Goal: Task Accomplishment & Management: Use online tool/utility

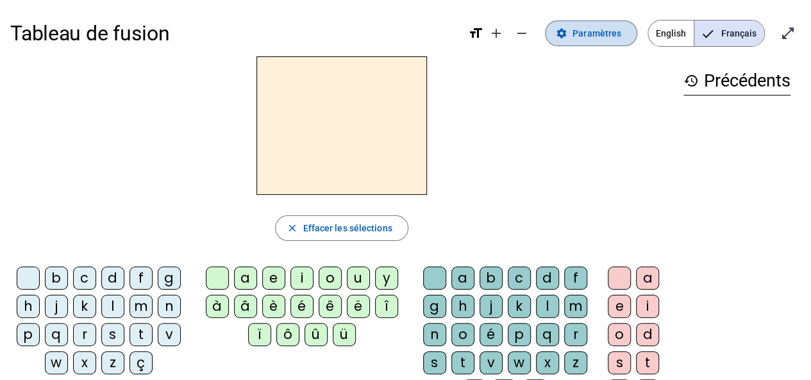
click at [592, 42] on span at bounding box center [591, 33] width 91 height 31
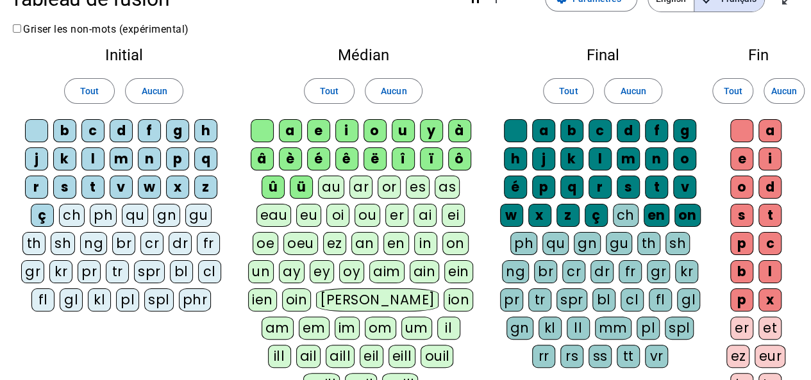
scroll to position [31, 0]
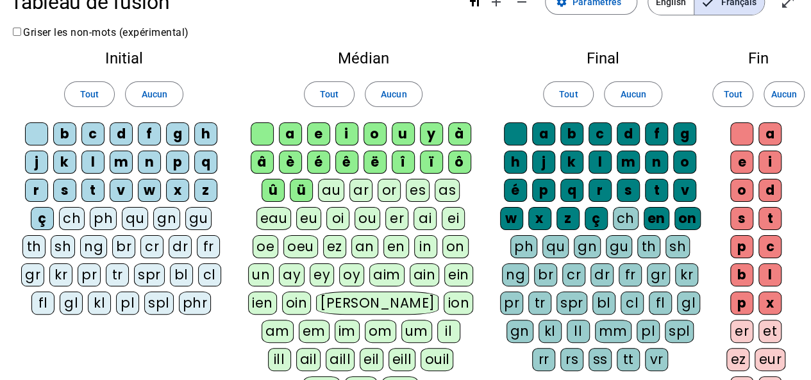
click at [42, 130] on div at bounding box center [36, 133] width 23 height 23
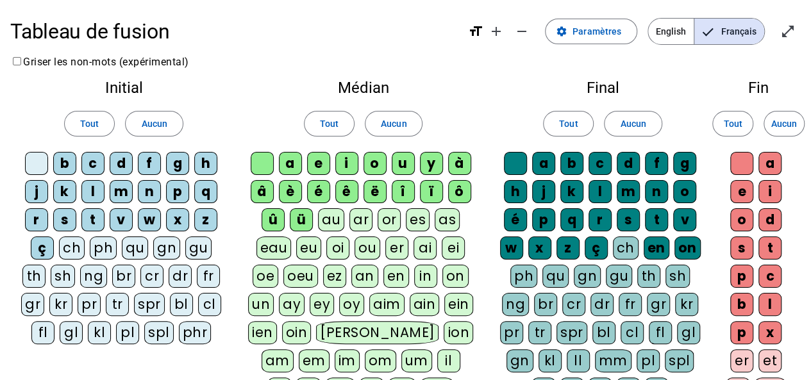
scroll to position [3, 0]
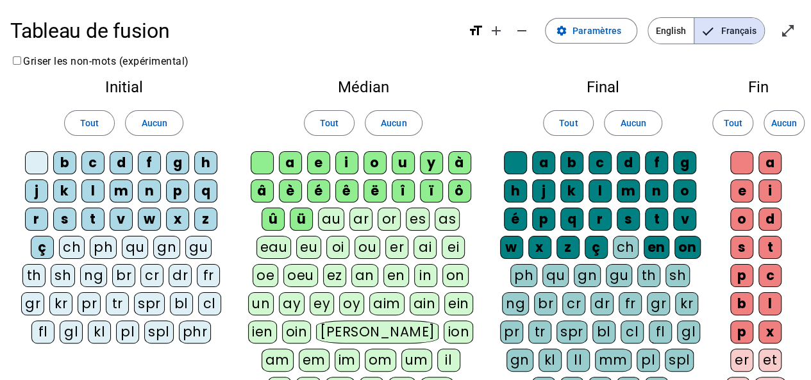
click at [255, 167] on div at bounding box center [262, 162] width 23 height 23
click at [507, 160] on div at bounding box center [515, 162] width 23 height 23
click at [738, 158] on div at bounding box center [741, 162] width 23 height 23
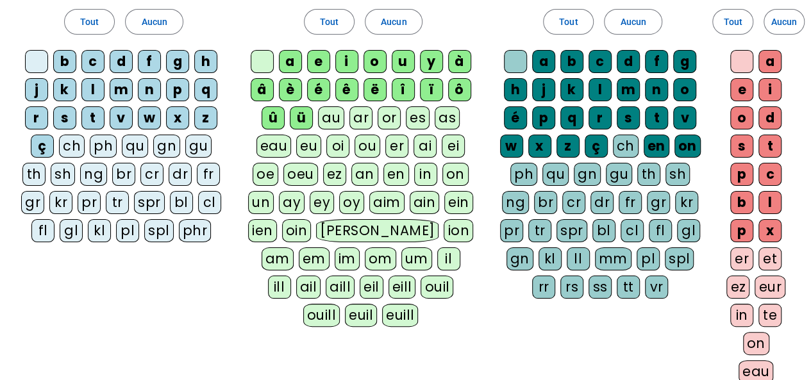
scroll to position [0, 0]
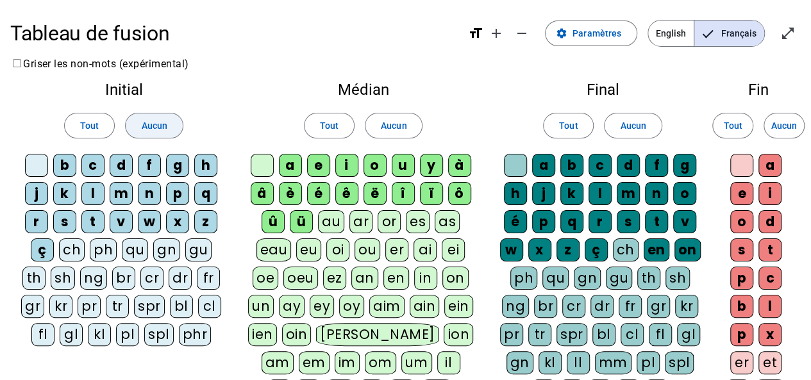
click at [166, 121] on span "Aucun" at bounding box center [154, 125] width 26 height 15
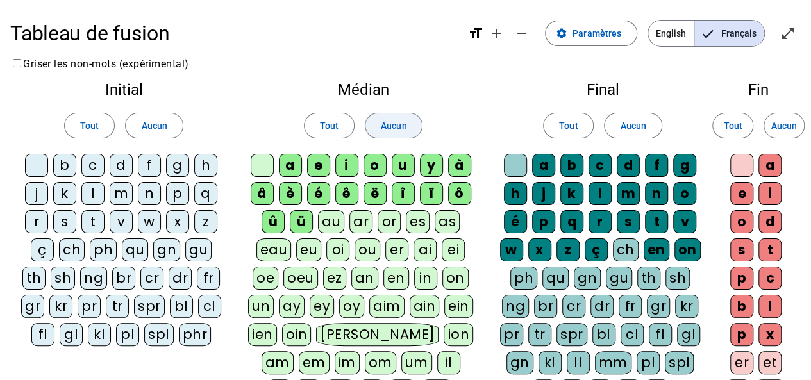
click at [378, 128] on span at bounding box center [394, 125] width 56 height 31
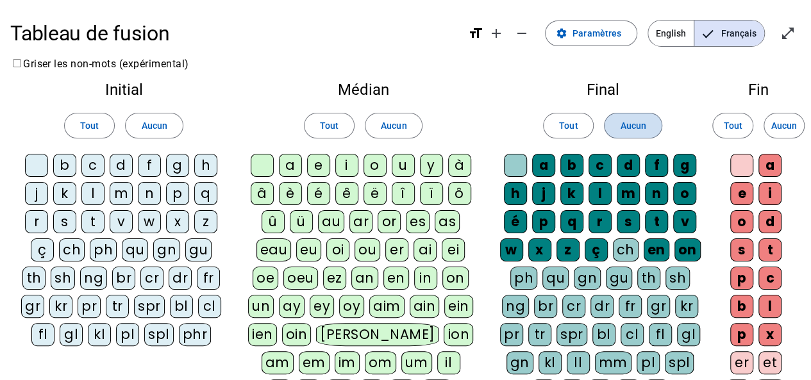
click at [612, 129] on span at bounding box center [633, 125] width 56 height 31
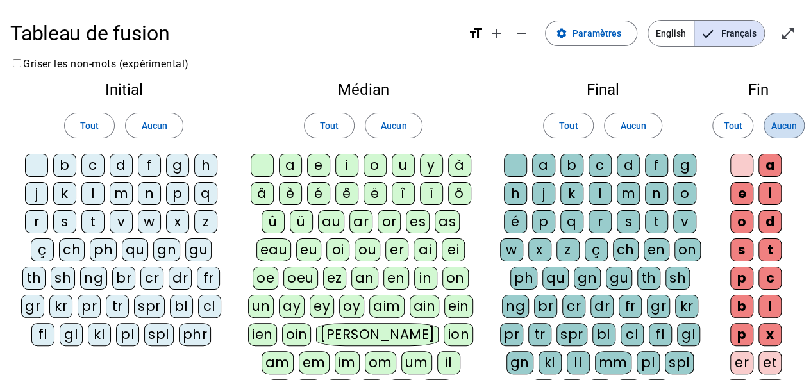
click at [801, 121] on span at bounding box center [784, 125] width 40 height 31
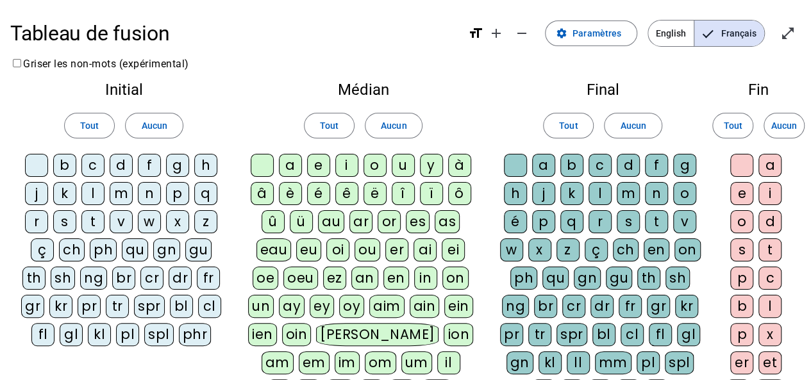
click at [180, 194] on div "p" at bounding box center [177, 193] width 23 height 23
click at [65, 222] on div "s" at bounding box center [64, 221] width 23 height 23
click at [121, 217] on div "v" at bounding box center [121, 221] width 23 height 23
click at [65, 161] on div "b" at bounding box center [64, 165] width 23 height 23
click at [33, 165] on div at bounding box center [36, 165] width 23 height 23
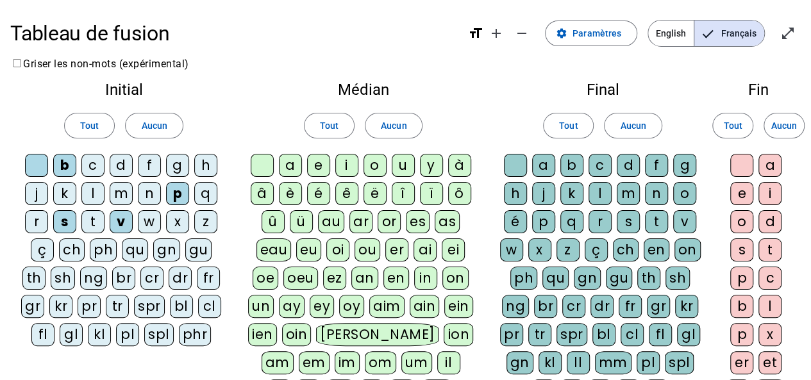
click at [260, 168] on div at bounding box center [262, 165] width 23 height 23
click at [512, 160] on div at bounding box center [515, 165] width 23 height 23
click at [745, 164] on div at bounding box center [741, 165] width 23 height 23
click at [274, 242] on div "eau" at bounding box center [274, 250] width 35 height 23
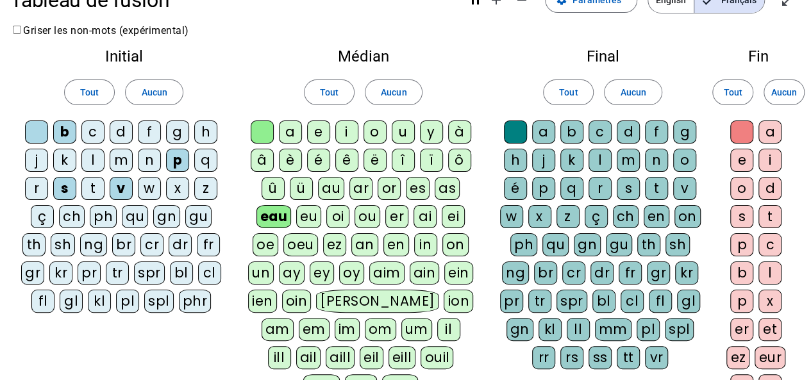
scroll to position [24, 0]
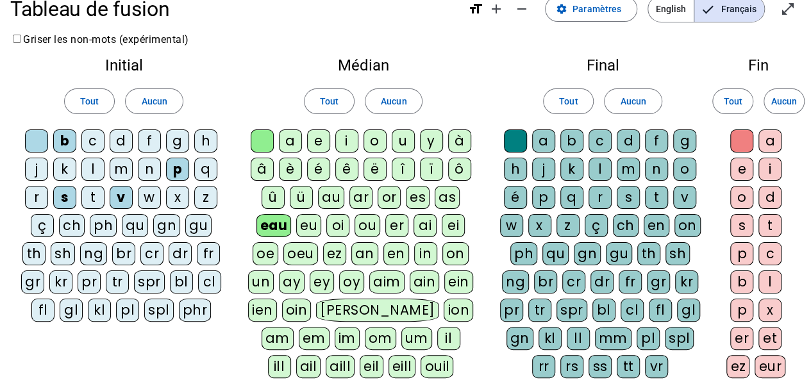
click at [335, 201] on div "au" at bounding box center [331, 197] width 26 height 23
click at [540, 223] on div "x" at bounding box center [539, 225] width 23 height 23
click at [92, 199] on div "t" at bounding box center [92, 197] width 23 height 23
click at [121, 167] on div "m" at bounding box center [121, 169] width 23 height 23
click at [150, 139] on div "f" at bounding box center [149, 141] width 23 height 23
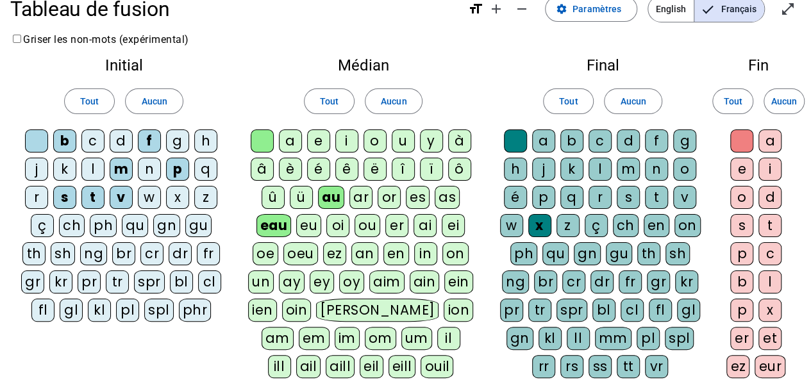
click at [666, 193] on div "t" at bounding box center [656, 197] width 23 height 23
click at [205, 140] on div "h" at bounding box center [205, 141] width 23 height 23
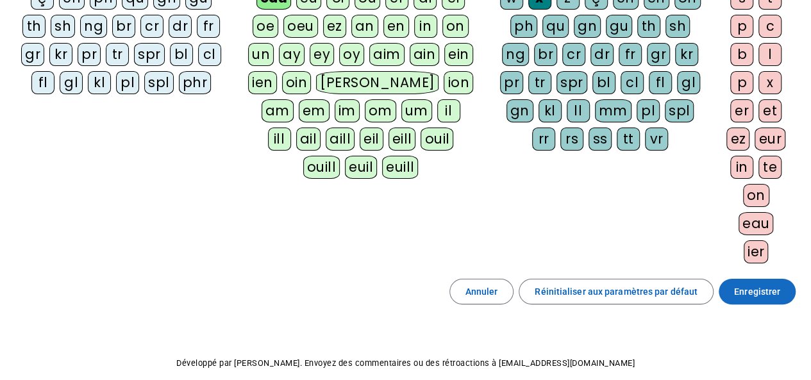
click at [744, 284] on span "Enregistrer" at bounding box center [757, 291] width 46 height 15
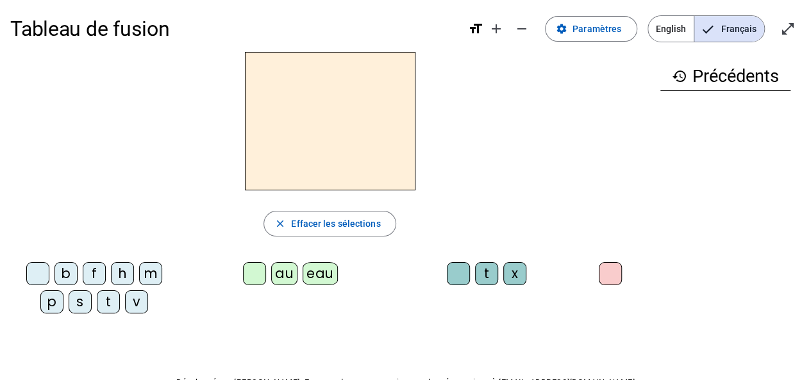
scroll to position [4, 0]
click at [793, 25] on mat-icon "open_in_full" at bounding box center [788, 29] width 15 height 15
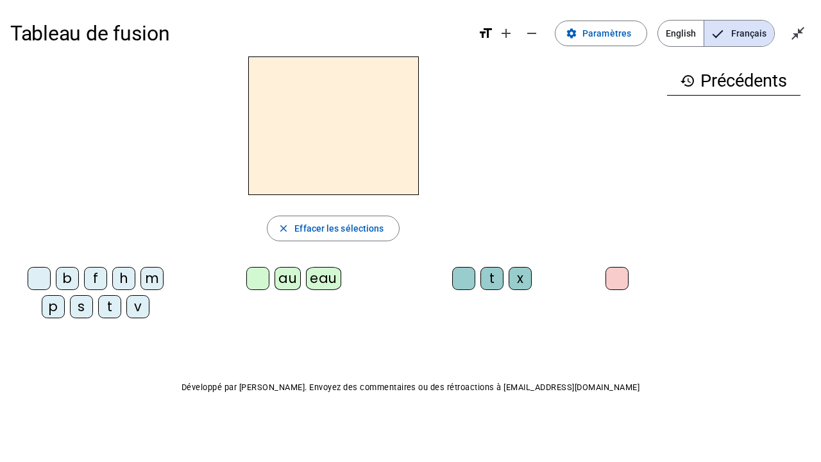
click at [327, 133] on h2 at bounding box center [333, 125] width 171 height 139
click at [509, 35] on mat-icon "add" at bounding box center [505, 33] width 15 height 15
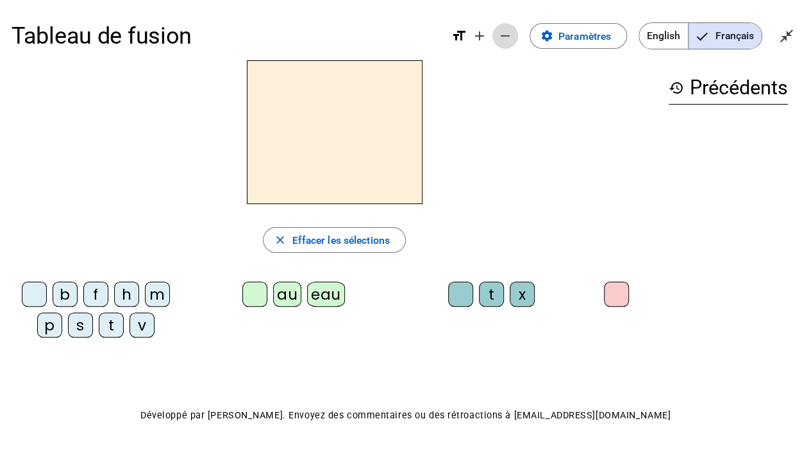
click at [509, 35] on mat-icon "remove" at bounding box center [505, 35] width 15 height 15
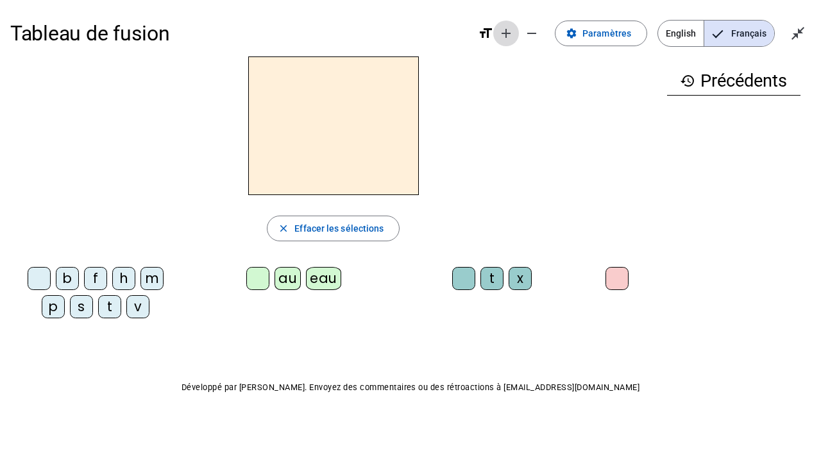
click at [509, 33] on mat-icon "add" at bounding box center [505, 33] width 15 height 15
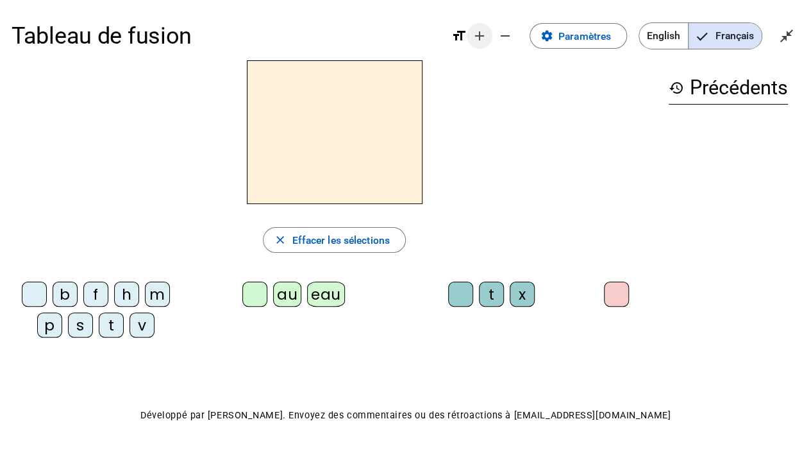
click at [483, 36] on mat-icon "add" at bounding box center [479, 35] width 15 height 15
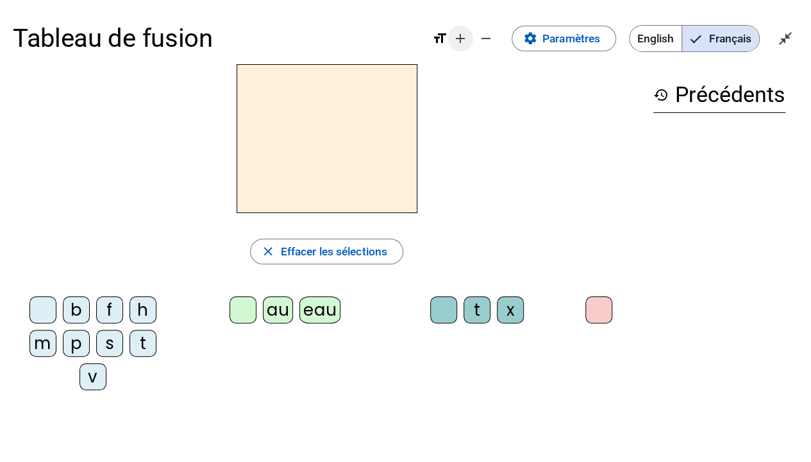
click at [464, 38] on mat-icon "add" at bounding box center [460, 38] width 15 height 15
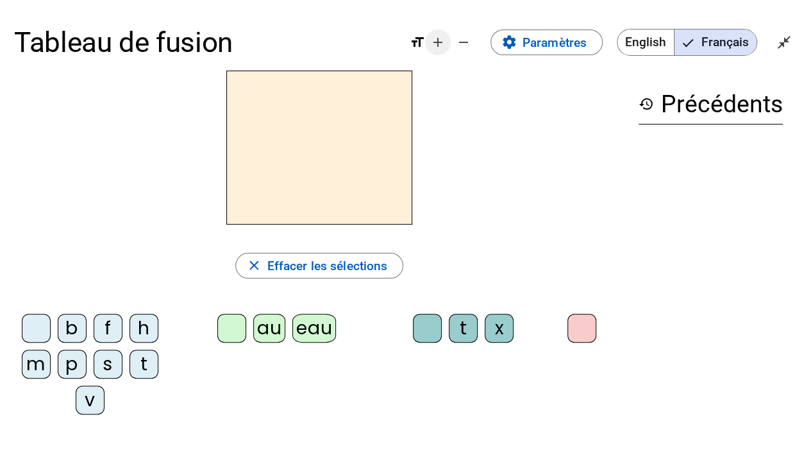
click at [448, 44] on span "Augmenter la taille de la police" at bounding box center [438, 42] width 31 height 31
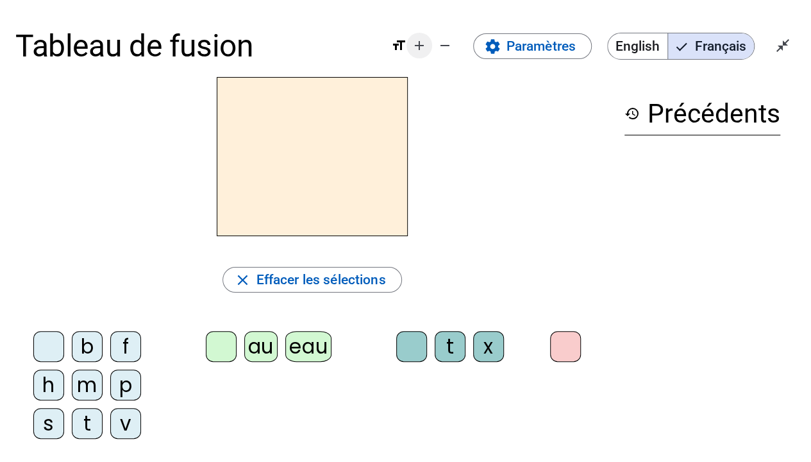
click at [421, 44] on mat-icon "add" at bounding box center [419, 45] width 15 height 15
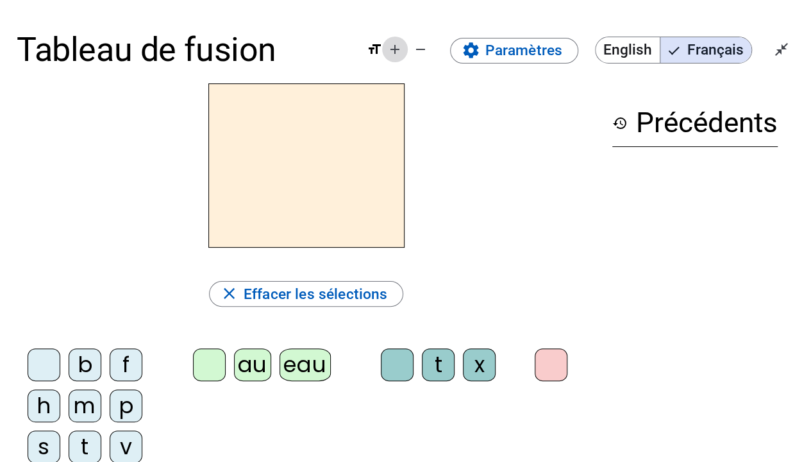
click at [403, 47] on mat-icon "add" at bounding box center [394, 49] width 15 height 15
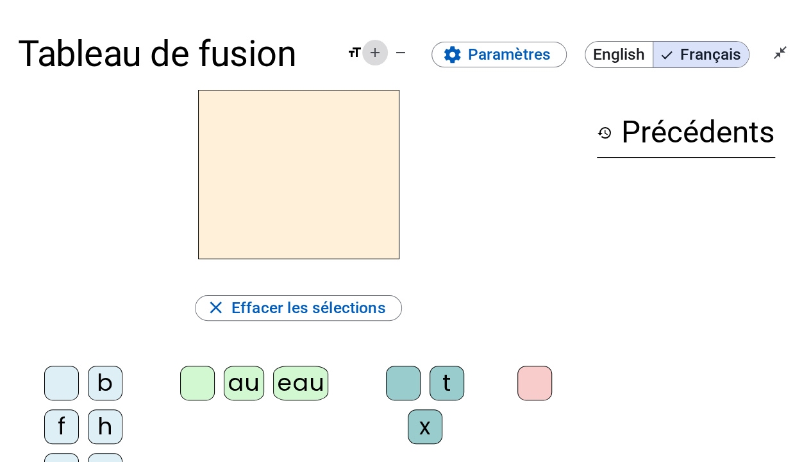
click at [382, 53] on mat-icon "add" at bounding box center [374, 52] width 15 height 15
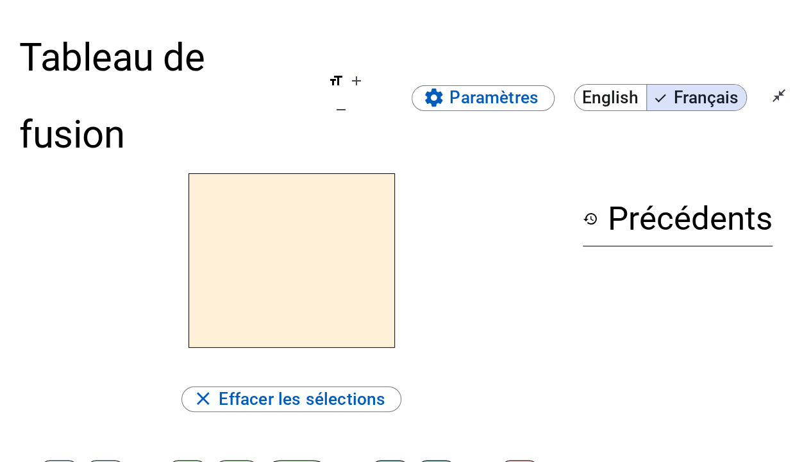
click at [382, 53] on div "Tableau de fusion format_size add remove settings Paramètres English Français c…" at bounding box center [405, 96] width 773 height 154
click at [349, 106] on mat-icon "remove" at bounding box center [340, 109] width 15 height 15
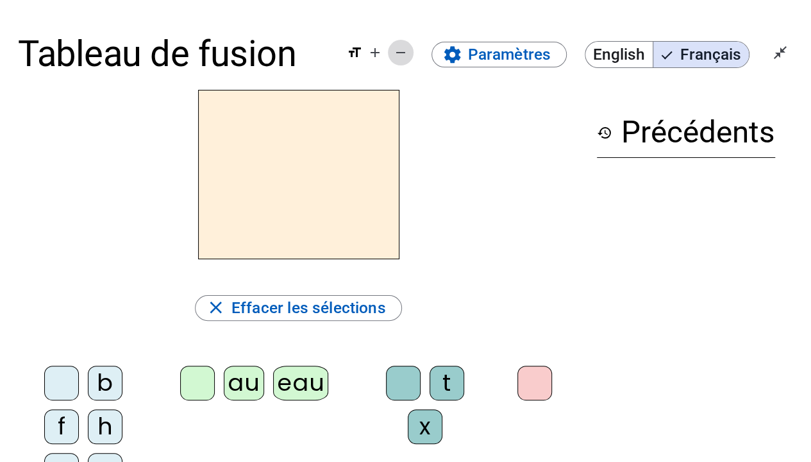
click at [407, 60] on mat-icon "remove" at bounding box center [400, 52] width 15 height 15
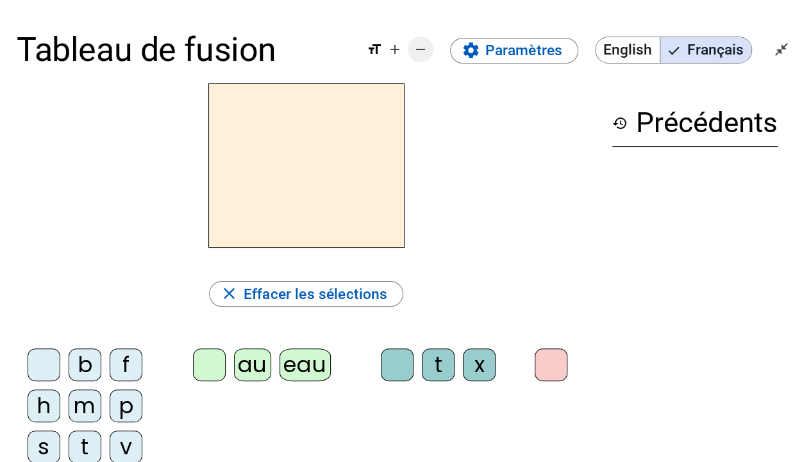
click at [428, 49] on mat-icon "remove" at bounding box center [420, 49] width 15 height 15
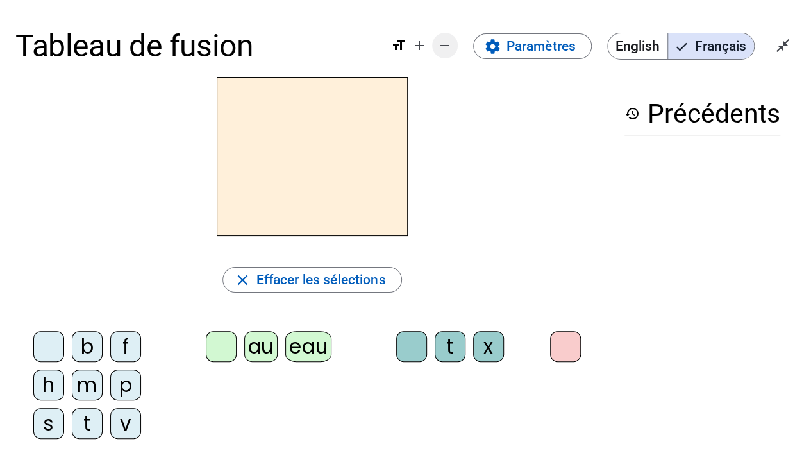
click at [444, 48] on mat-icon "remove" at bounding box center [444, 45] width 15 height 15
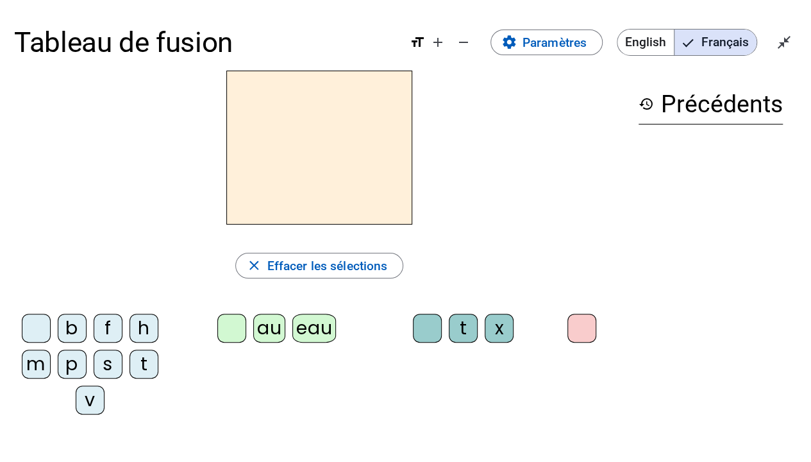
click at [69, 366] on div "p" at bounding box center [72, 364] width 29 height 29
click at [322, 337] on div "eau" at bounding box center [314, 328] width 44 height 29
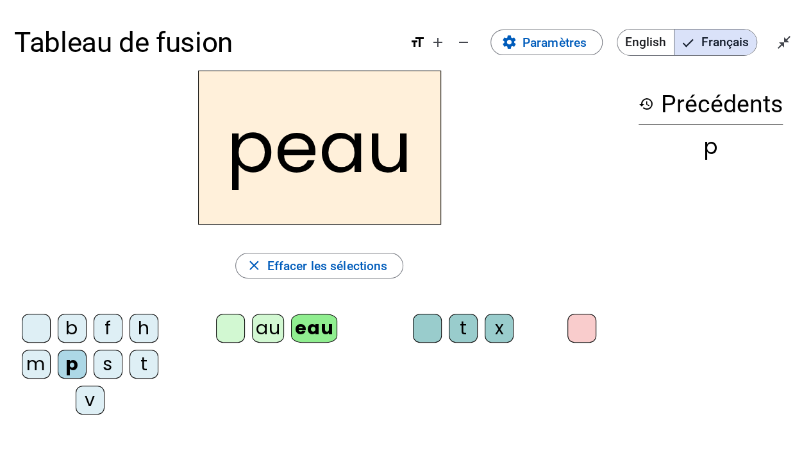
click at [351, 153] on h2 "peau" at bounding box center [319, 148] width 243 height 154
click at [315, 317] on div "eau" at bounding box center [314, 328] width 46 height 29
click at [318, 335] on div "eau" at bounding box center [314, 328] width 46 height 29
click at [245, 259] on span "button" at bounding box center [319, 265] width 167 height 31
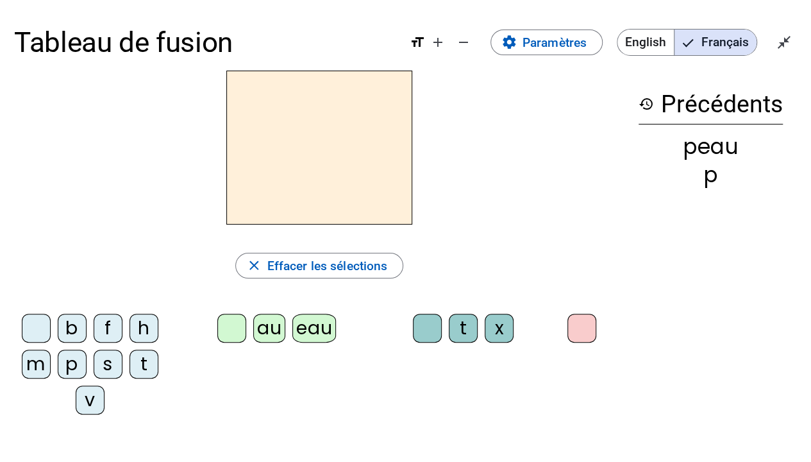
click at [74, 363] on div "p" at bounding box center [72, 364] width 29 height 29
click at [261, 323] on div "au" at bounding box center [269, 328] width 32 height 29
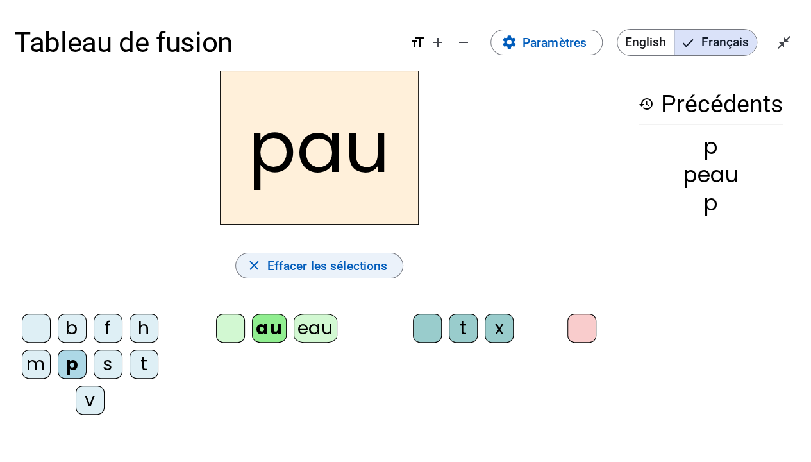
click at [251, 266] on mat-icon "close" at bounding box center [254, 266] width 16 height 16
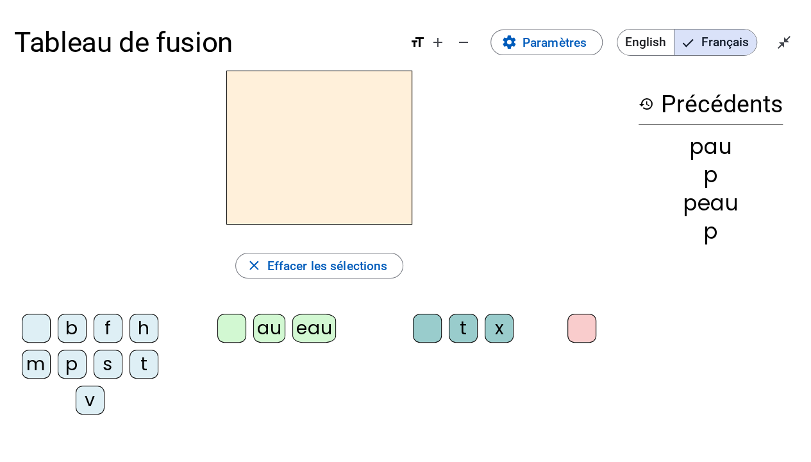
click at [718, 138] on div "pau" at bounding box center [711, 146] width 144 height 21
click at [646, 97] on mat-icon "history" at bounding box center [646, 103] width 15 height 15
click at [638, 103] on div "history Précédents pau p peau p" at bounding box center [711, 236] width 173 height 330
click at [68, 367] on div "p" at bounding box center [72, 364] width 29 height 29
click at [786, 35] on mat-icon "close_fullscreen" at bounding box center [784, 42] width 15 height 15
